Goal: Information Seeking & Learning: Learn about a topic

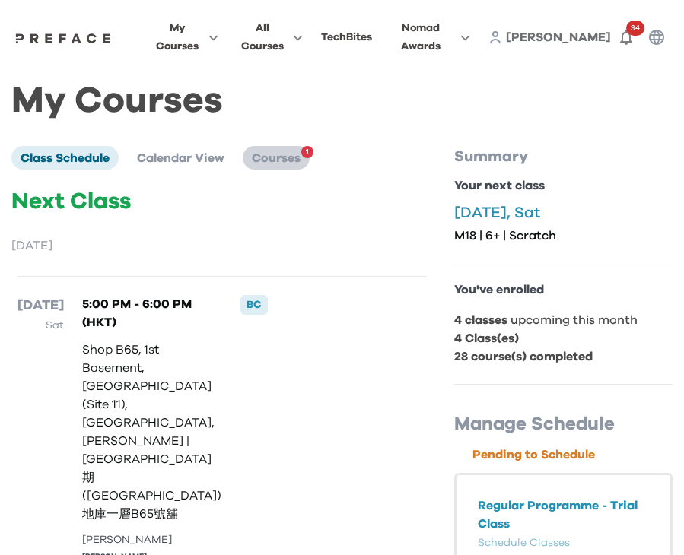
click at [286, 150] on li "Courses 1" at bounding box center [276, 157] width 67 height 23
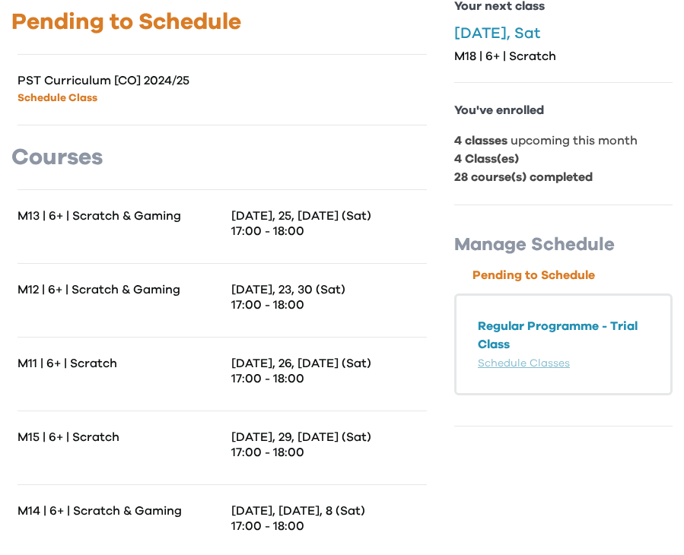
scroll to position [440, 0]
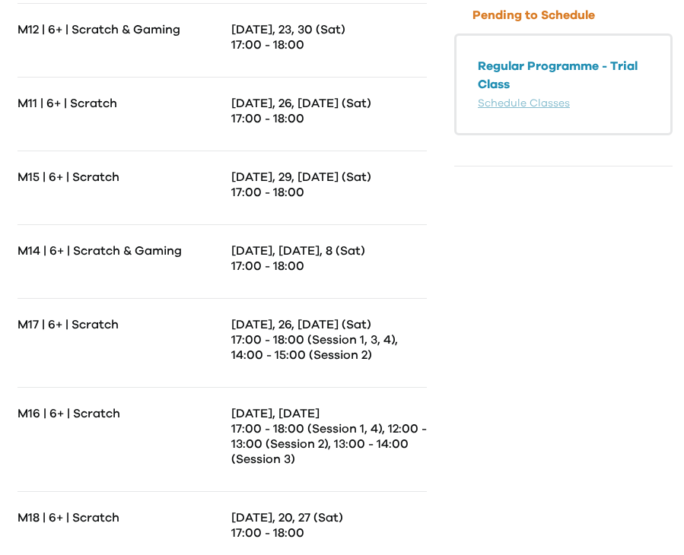
click at [203, 326] on p "M17 | 6+ | Scratch" at bounding box center [120, 324] width 205 height 15
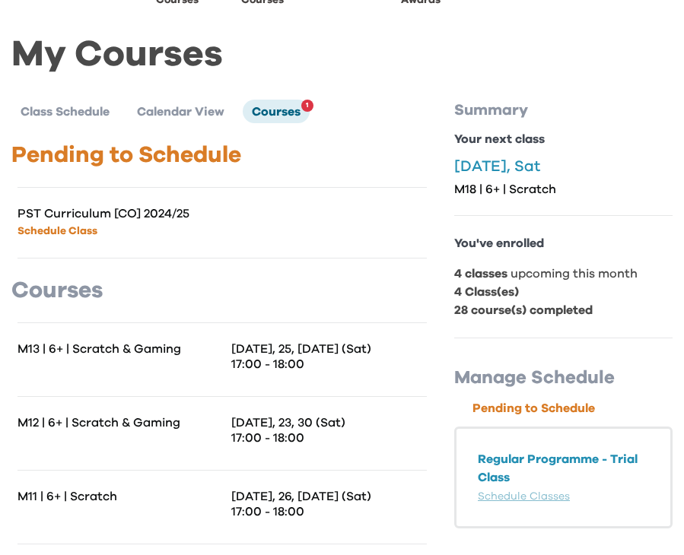
scroll to position [0, 0]
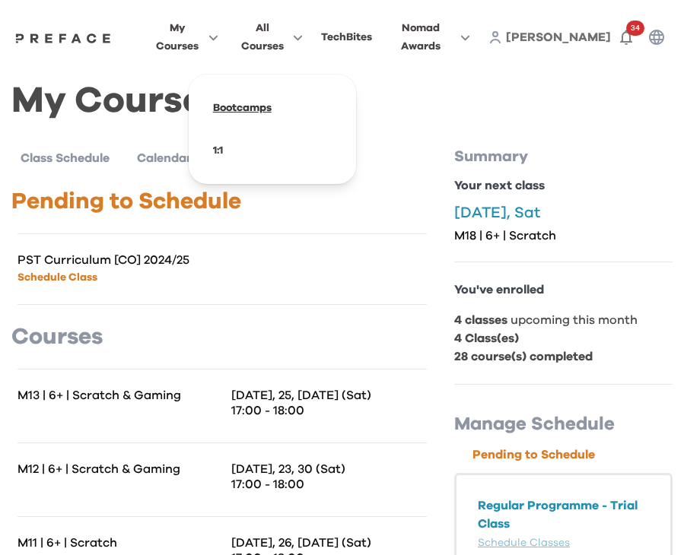
click at [260, 109] on span at bounding box center [272, 108] width 143 height 43
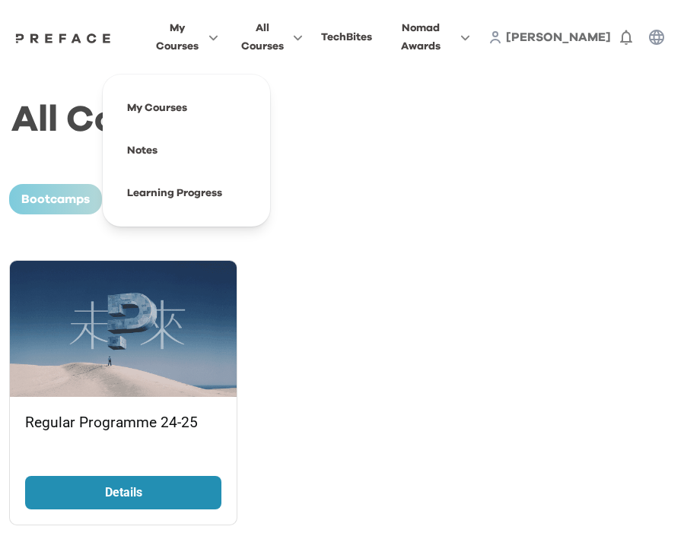
click at [199, 39] on span "My Courses" at bounding box center [177, 37] width 44 height 37
click at [167, 193] on span at bounding box center [186, 193] width 143 height 43
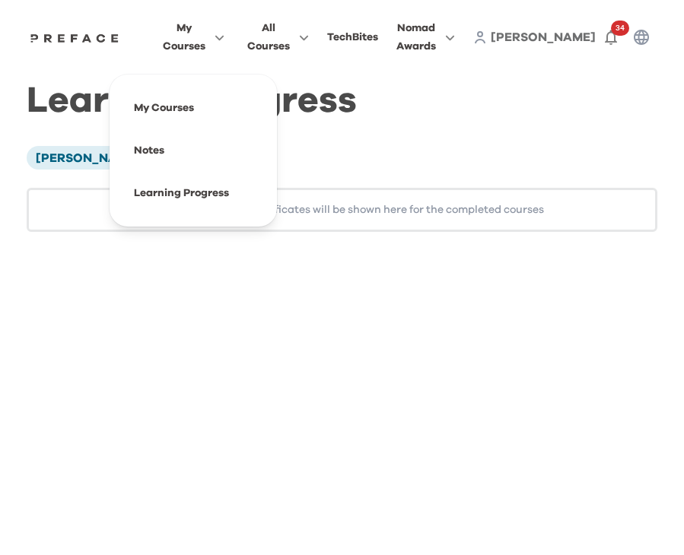
click at [226, 23] on button "My Courses" at bounding box center [193, 37] width 71 height 38
click at [186, 152] on span at bounding box center [193, 150] width 143 height 43
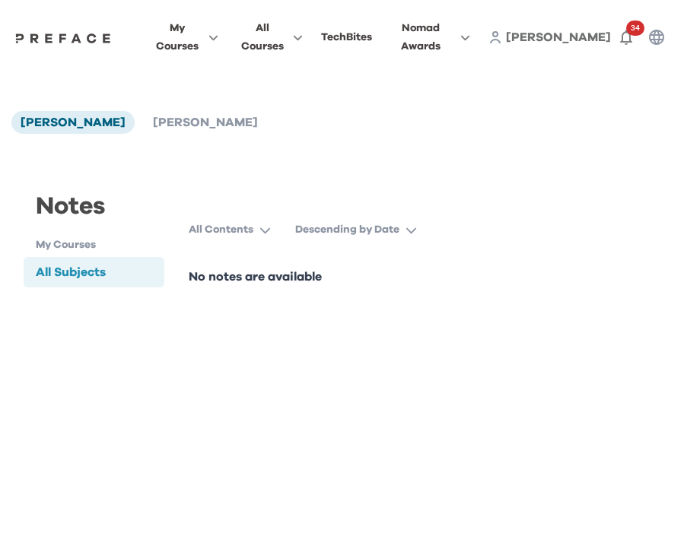
click at [101, 248] on h1 "My Courses" at bounding box center [100, 245] width 129 height 16
click at [84, 250] on h1 "My Courses" at bounding box center [100, 245] width 129 height 16
click at [228, 239] on button "All Contents" at bounding box center [236, 229] width 94 height 27
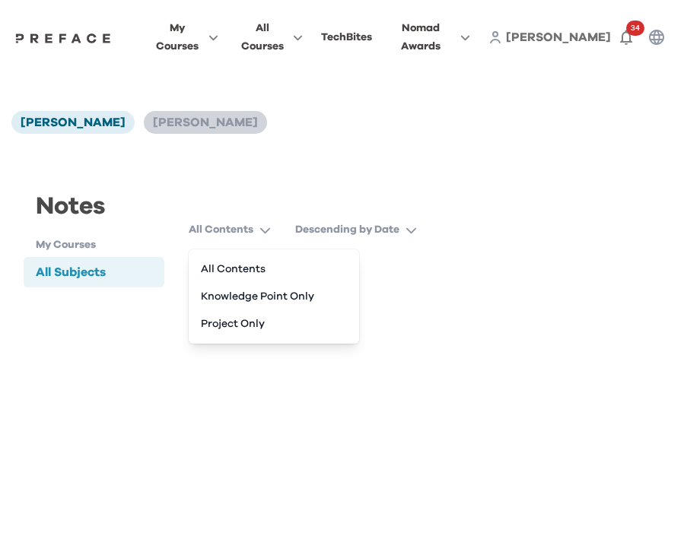
click at [177, 126] on span "[PERSON_NAME]" at bounding box center [205, 122] width 105 height 12
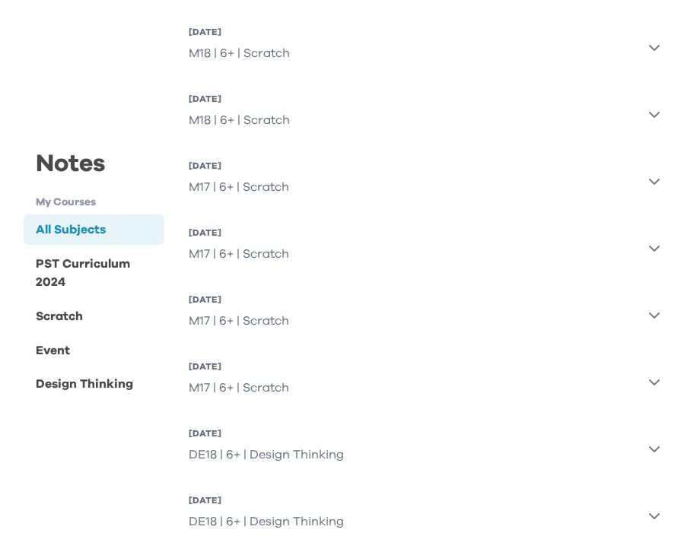
scroll to position [386, 0]
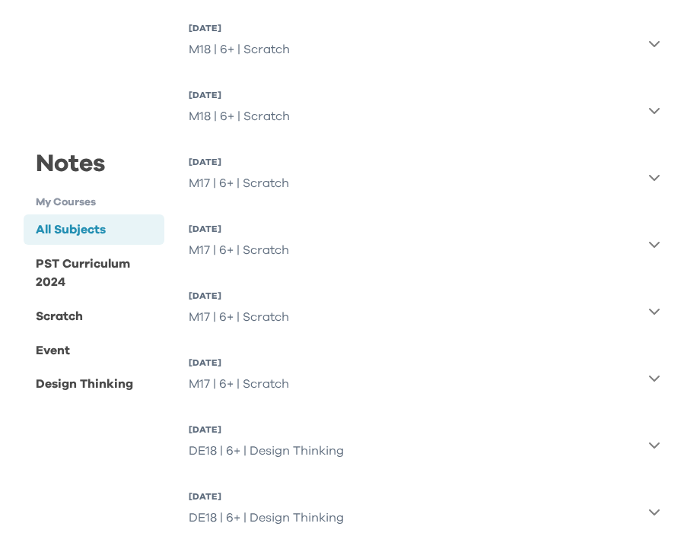
click at [657, 380] on icon "button" at bounding box center [654, 378] width 12 height 12
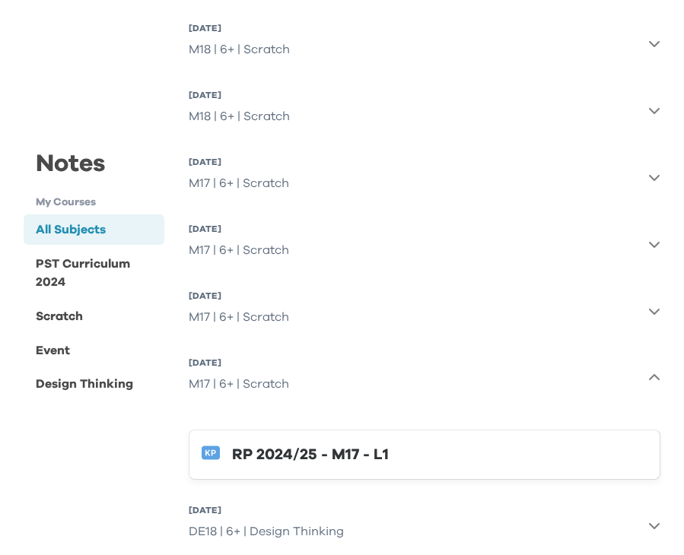
click at [345, 457] on div "RP 2024/25 - M17 - L1" at bounding box center [439, 455] width 415 height 24
click at [214, 312] on div "M17 | 6+ | Scratch" at bounding box center [239, 317] width 100 height 30
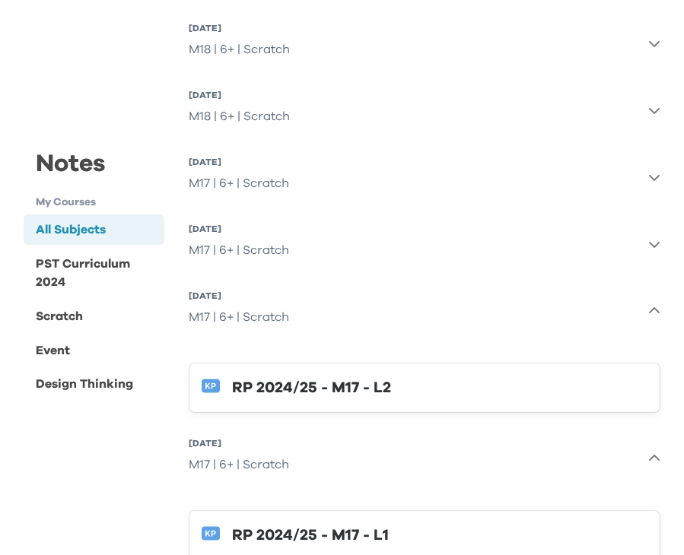
click at [227, 387] on button "RP 2024/25 - M17 - L2" at bounding box center [425, 388] width 472 height 50
click at [253, 304] on div "M17 | 6+ | Scratch" at bounding box center [239, 317] width 100 height 30
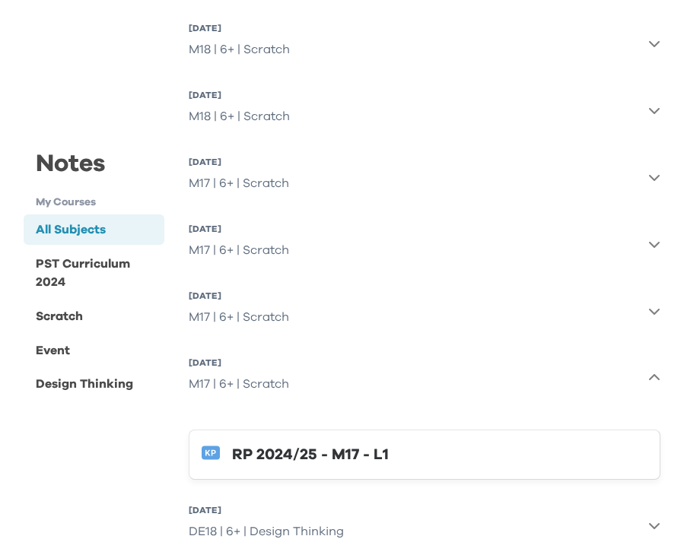
click at [263, 249] on div "M17 | 6+ | Scratch" at bounding box center [239, 250] width 100 height 30
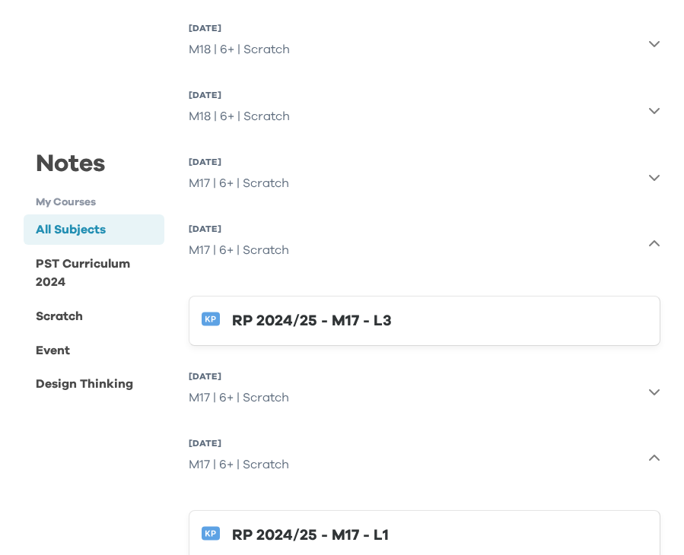
click at [253, 320] on div "RP 2024/25 - M17 - L3" at bounding box center [439, 321] width 415 height 24
click at [219, 172] on div "M17 | 6+ | Scratch" at bounding box center [239, 183] width 100 height 30
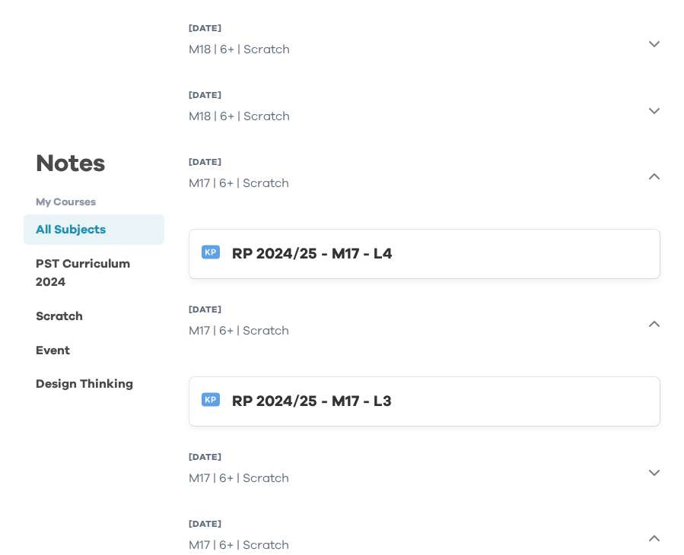
click at [228, 259] on button "RP 2024/25 - M17 - L4" at bounding box center [425, 254] width 472 height 50
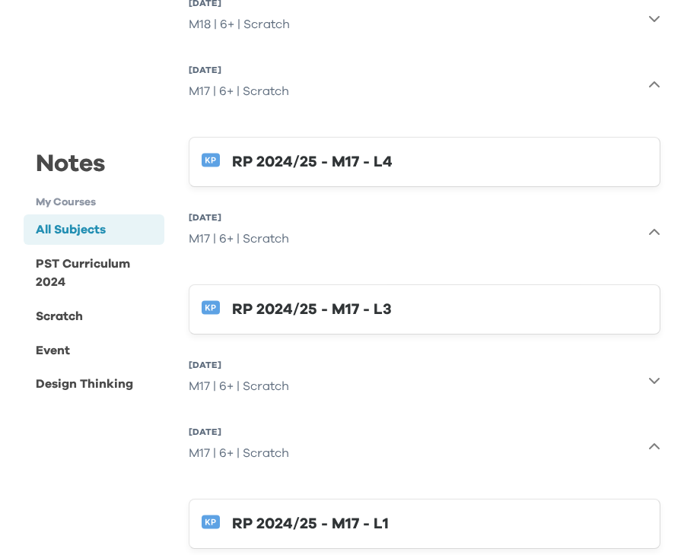
scroll to position [479, 0]
